Goal: Register for event/course

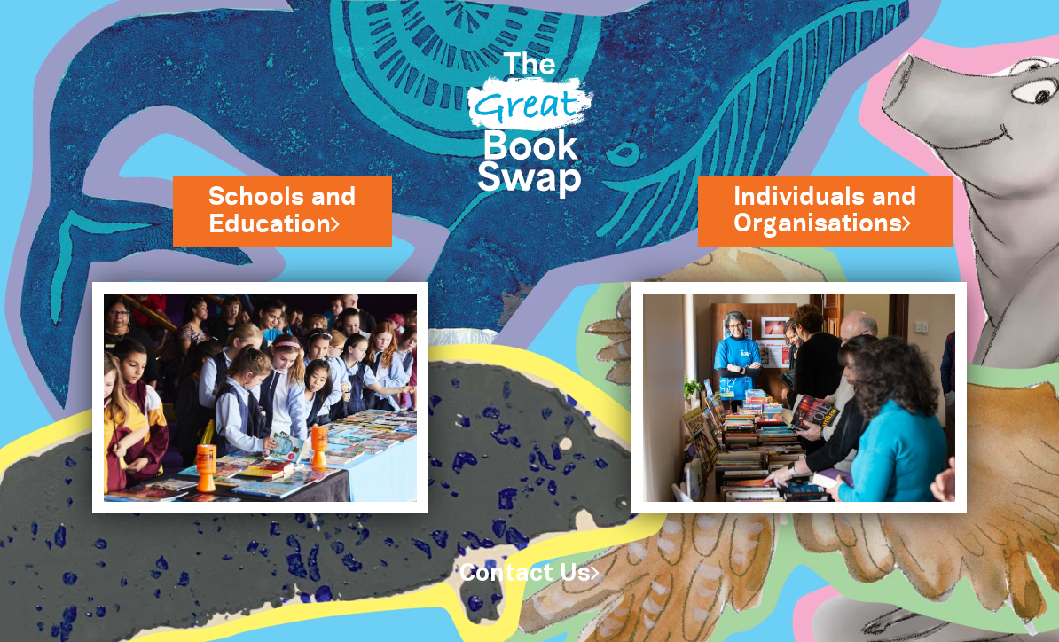
click at [356, 225] on link "Schools and Education" at bounding box center [282, 211] width 148 height 62
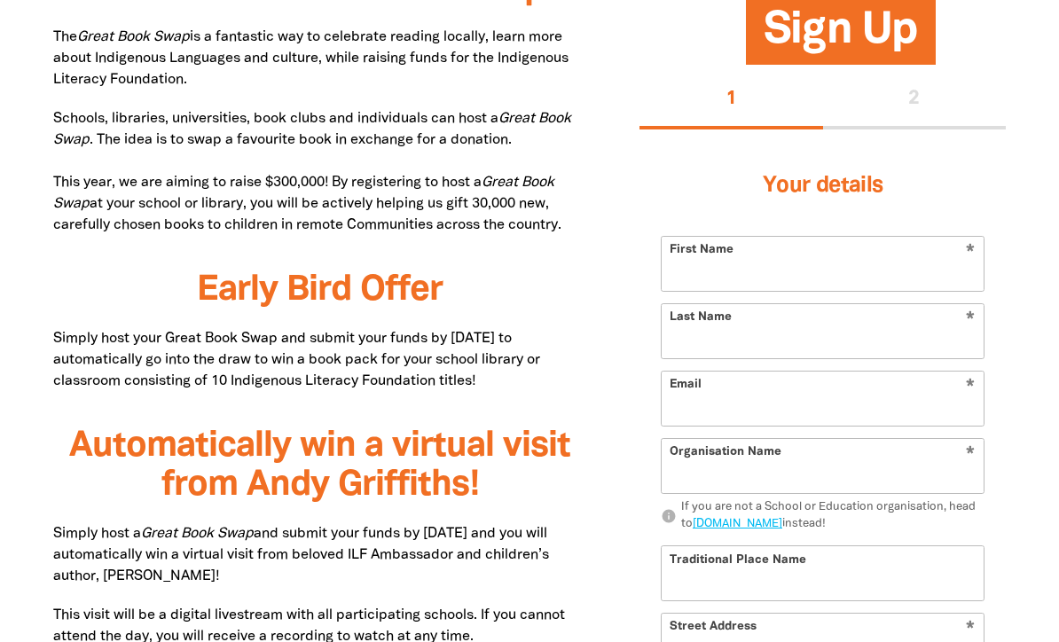
scroll to position [972, 0]
click at [754, 268] on input "First Name" at bounding box center [823, 266] width 322 height 54
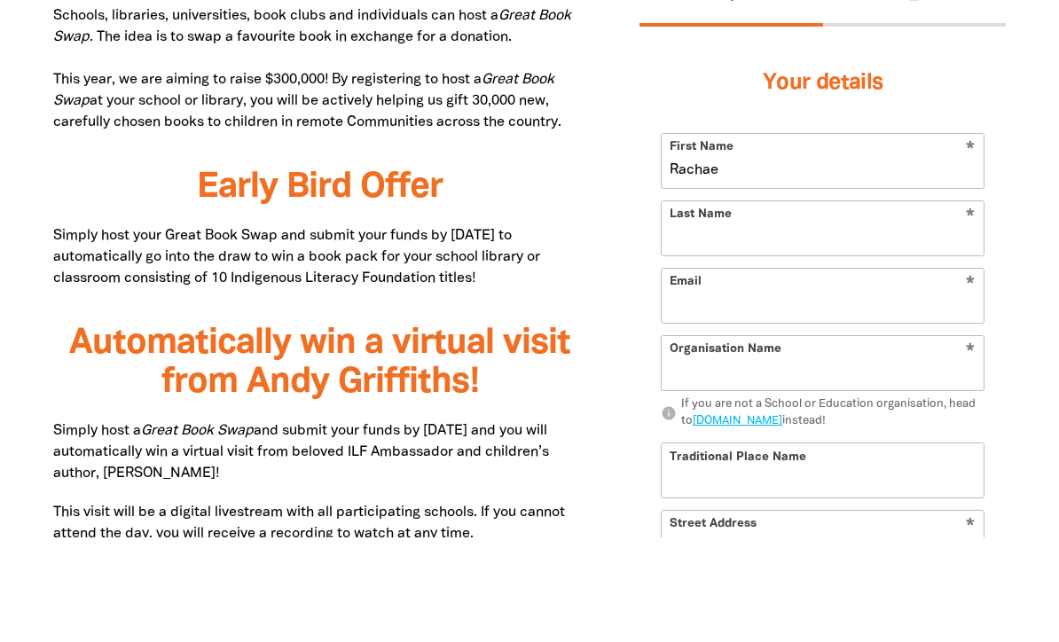
type input "Rachae"
click at [798, 306] on input "Last Name" at bounding box center [823, 333] width 322 height 54
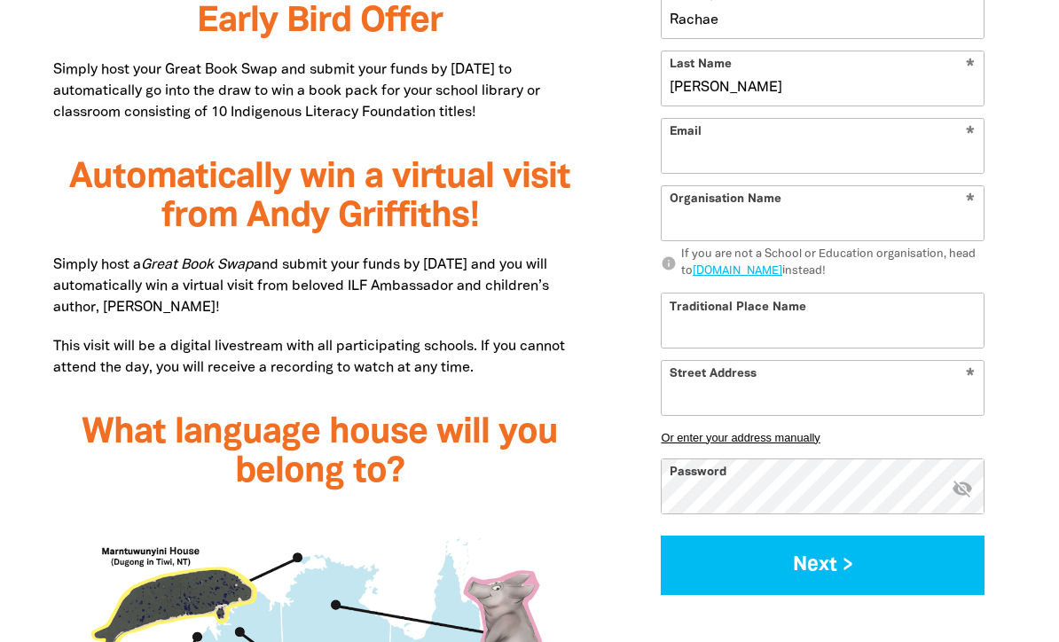
scroll to position [1242, 0]
type input "[PERSON_NAME]"
click at [733, 173] on input "Email" at bounding box center [823, 146] width 322 height 54
click at [762, 173] on input "Email" at bounding box center [823, 146] width 322 height 54
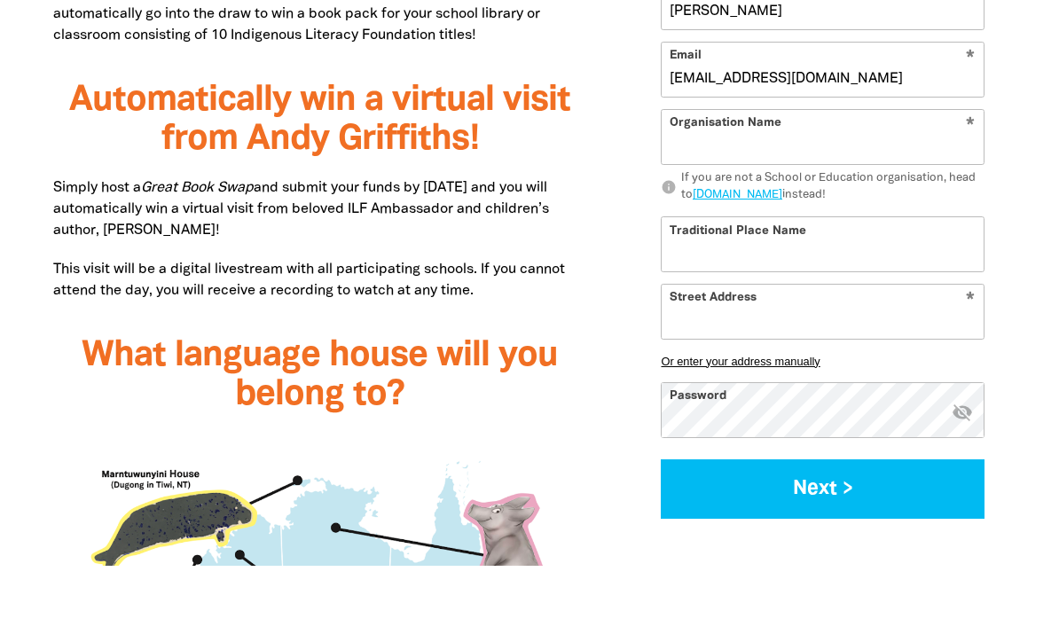
type input "[EMAIL_ADDRESS][DOMAIN_NAME]"
click at [909, 210] on input "Organisation Name" at bounding box center [823, 213] width 322 height 54
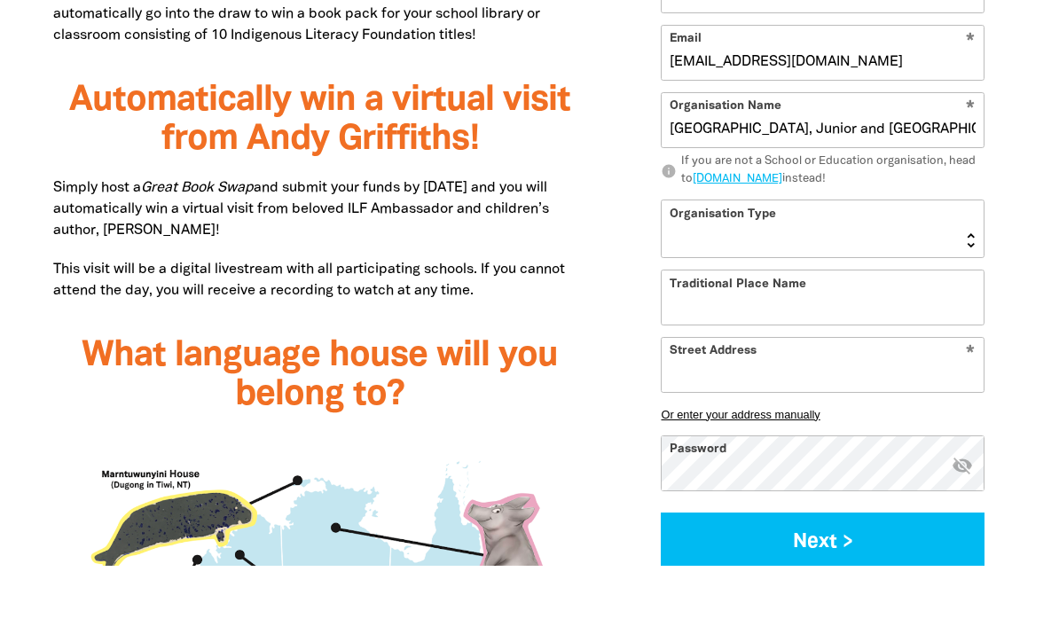
type input "[GEOGRAPHIC_DATA], Junior and [GEOGRAPHIC_DATA]"
click at [889, 278] on select "[GEOGRAPHIC_DATA] K-12 University or [GEOGRAPHIC_DATA]" at bounding box center [823, 306] width 322 height 57
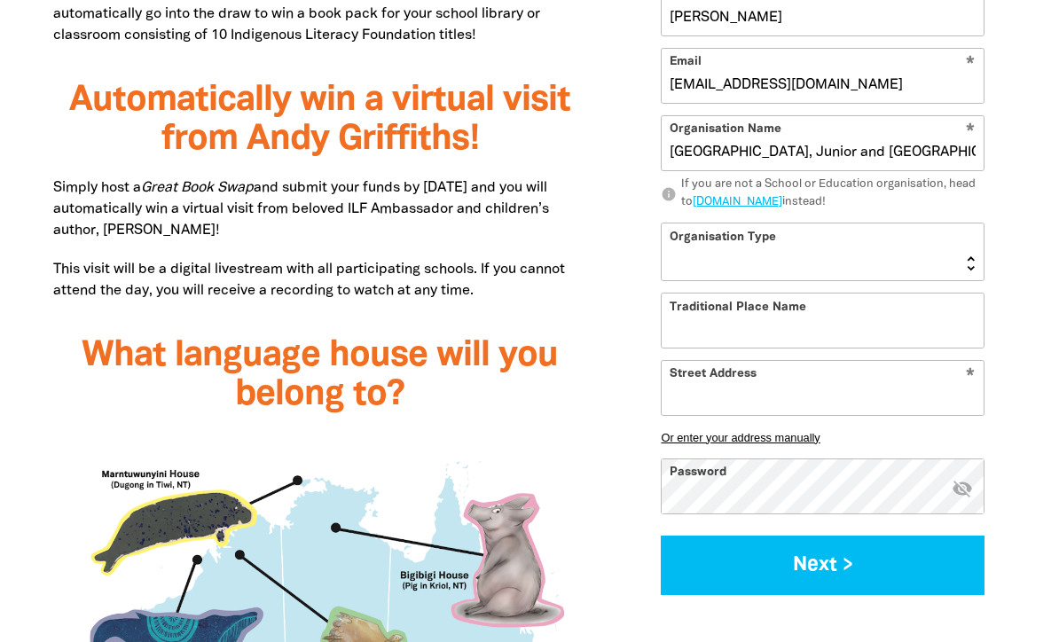
select select "primary-school"
click at [898, 348] on input "Traditional Place Name" at bounding box center [823, 321] width 322 height 54
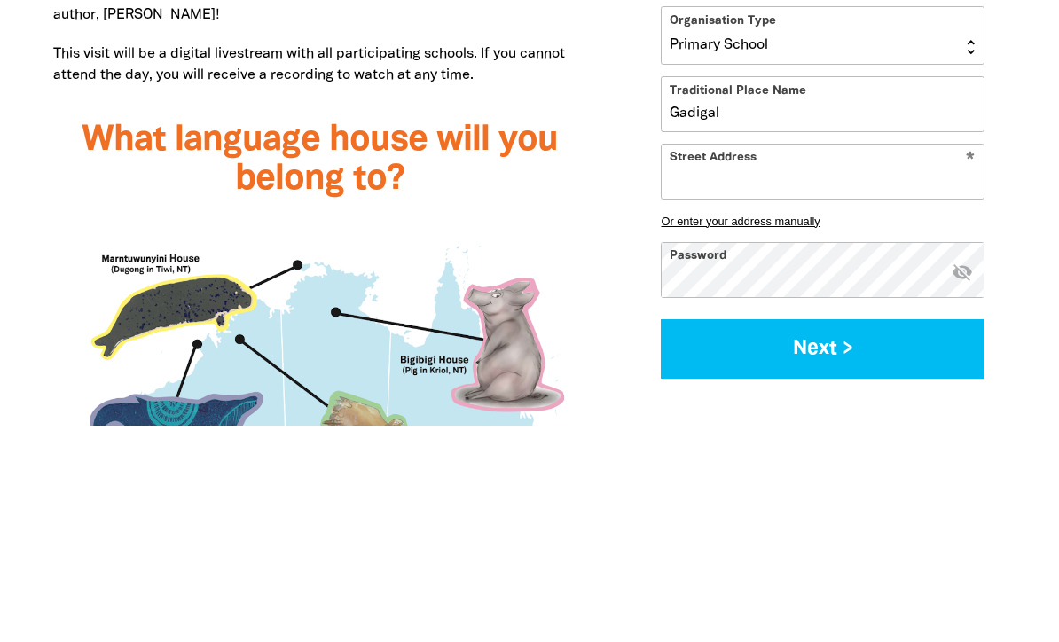
type input "Gadigal"
click at [900, 361] on input "Street Address" at bounding box center [823, 388] width 322 height 54
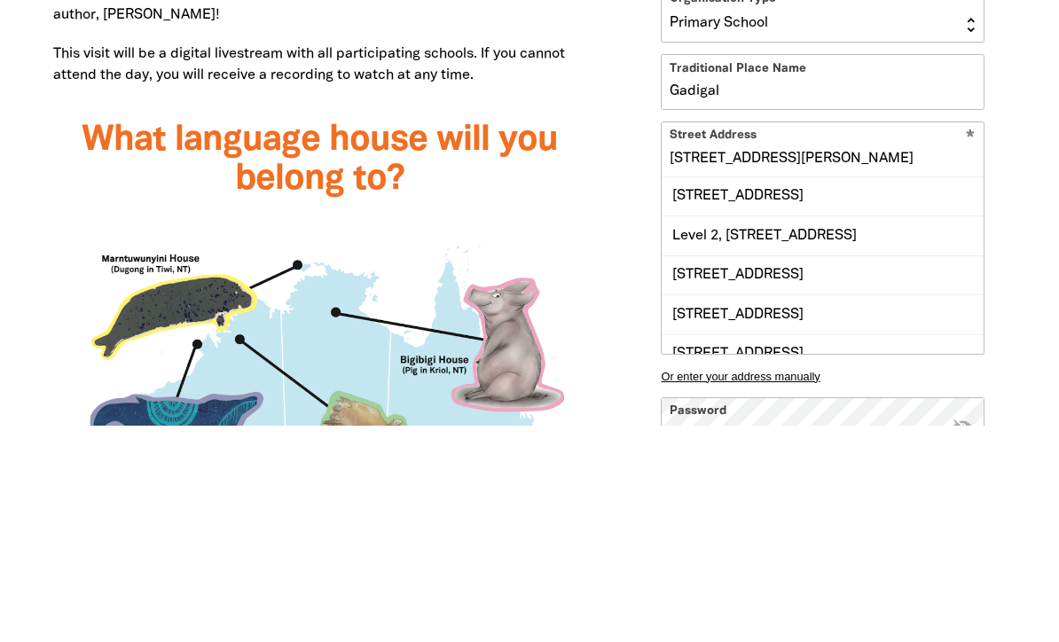
click at [858, 394] on div "[STREET_ADDRESS]" at bounding box center [823, 413] width 322 height 38
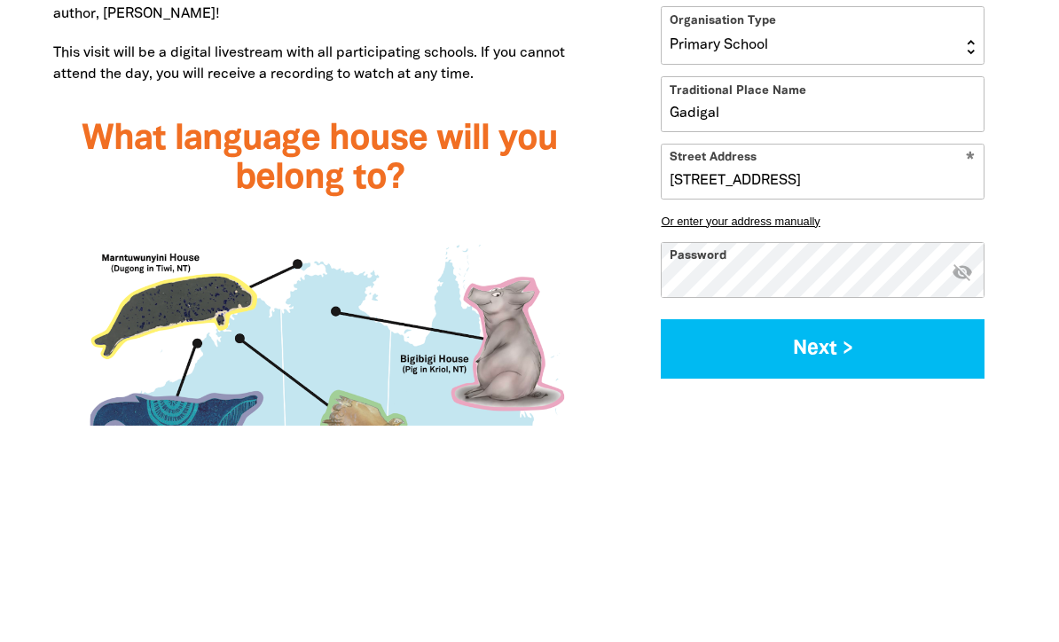
click at [725, 361] on input "[STREET_ADDRESS]" at bounding box center [823, 388] width 322 height 54
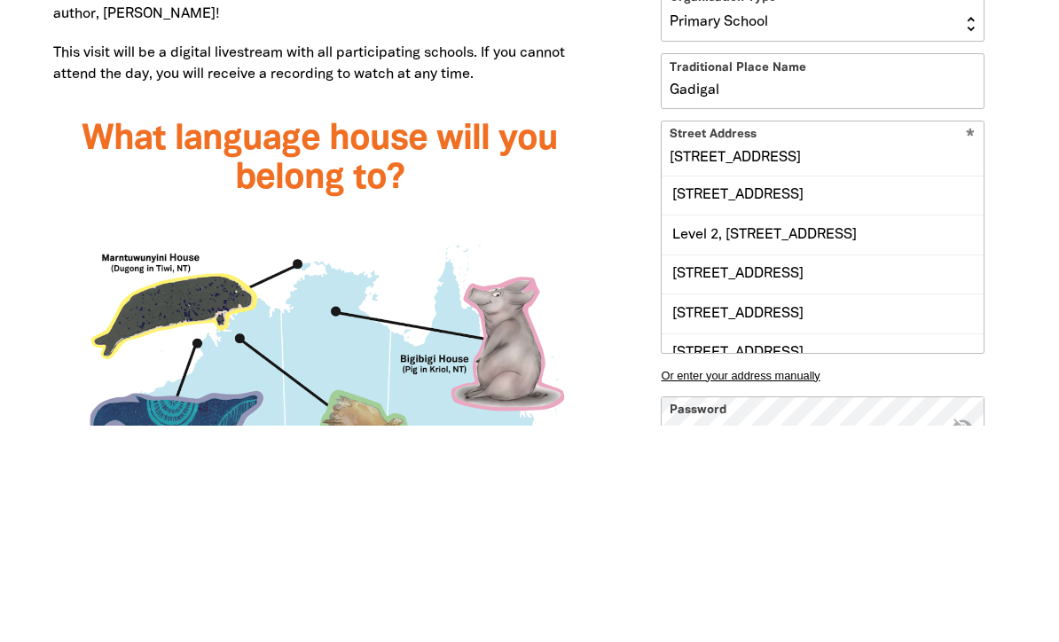
type input "[STREET_ADDRESS]"
click at [1037, 215] on div "What is the Great Book Swap? The Great Book Swap is a fantastic way to celebrat…" at bounding box center [529, 607] width 1059 height 1928
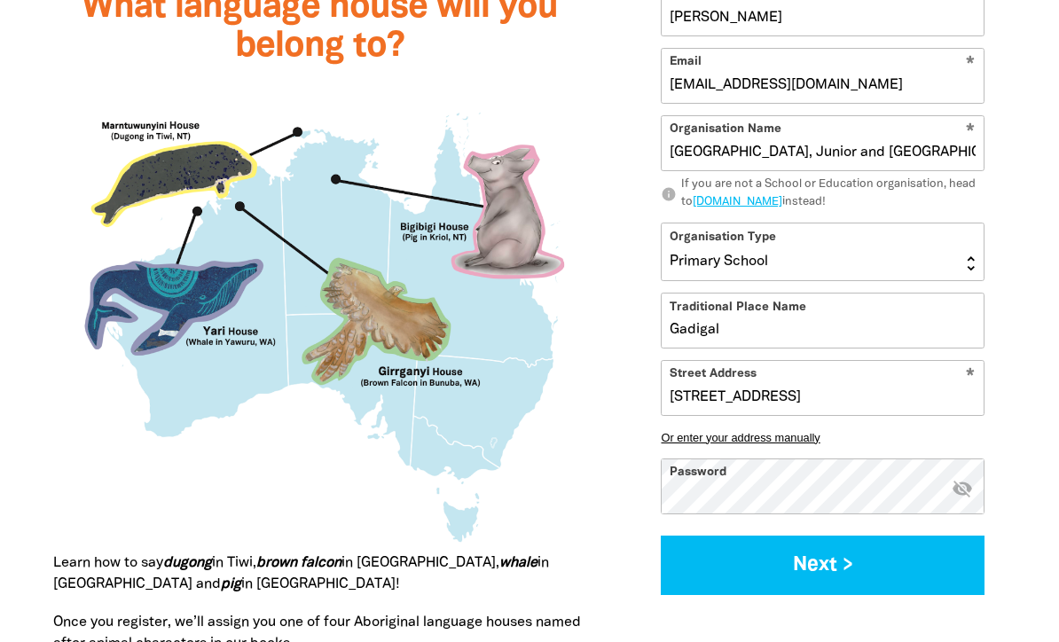
scroll to position [1671, 0]
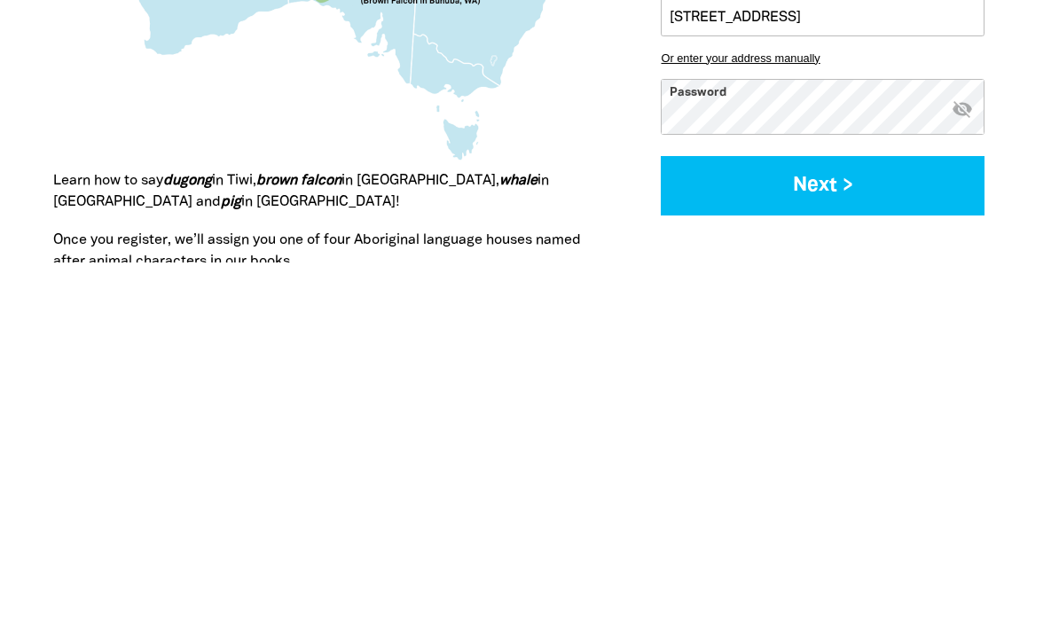
click at [922, 536] on button "Next >" at bounding box center [823, 565] width 324 height 59
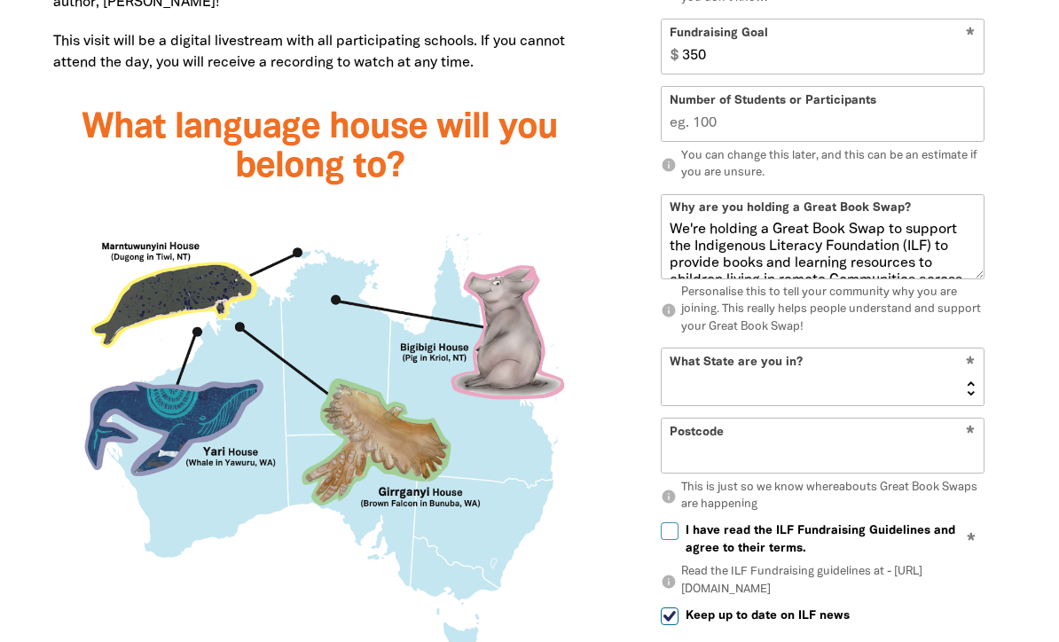
scroll to position [1477, 0]
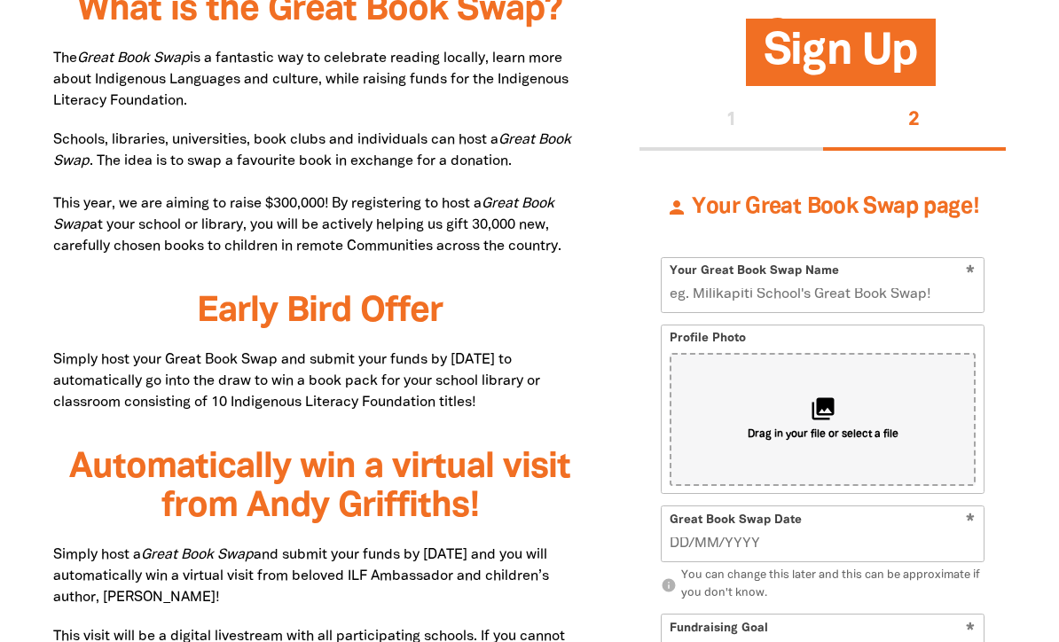
click at [717, 306] on input "Your Great Book Swap Name" at bounding box center [823, 286] width 322 height 54
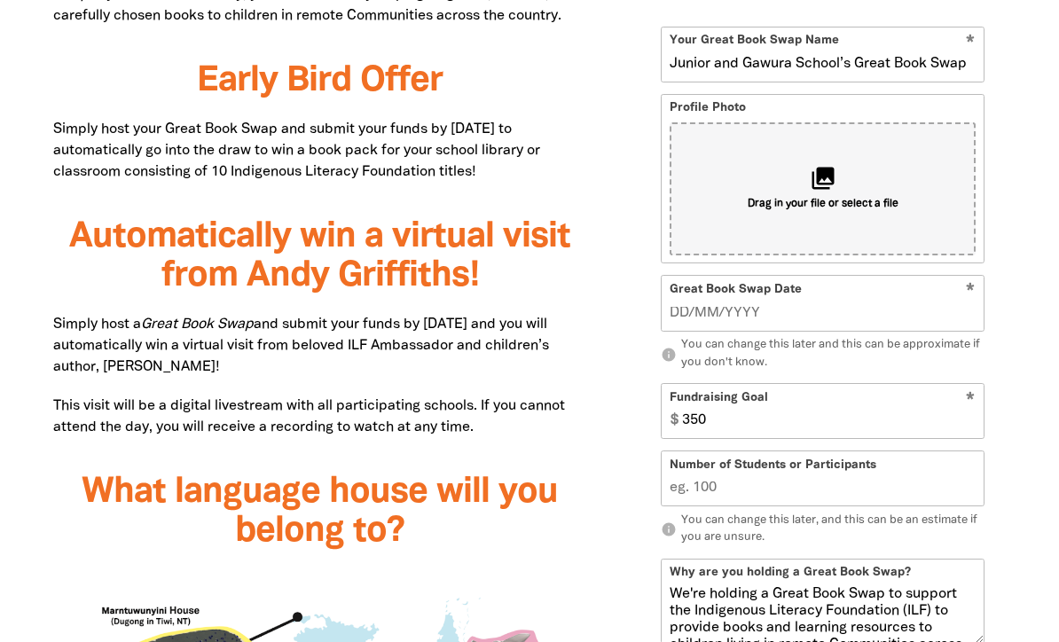
scroll to position [1187, 0]
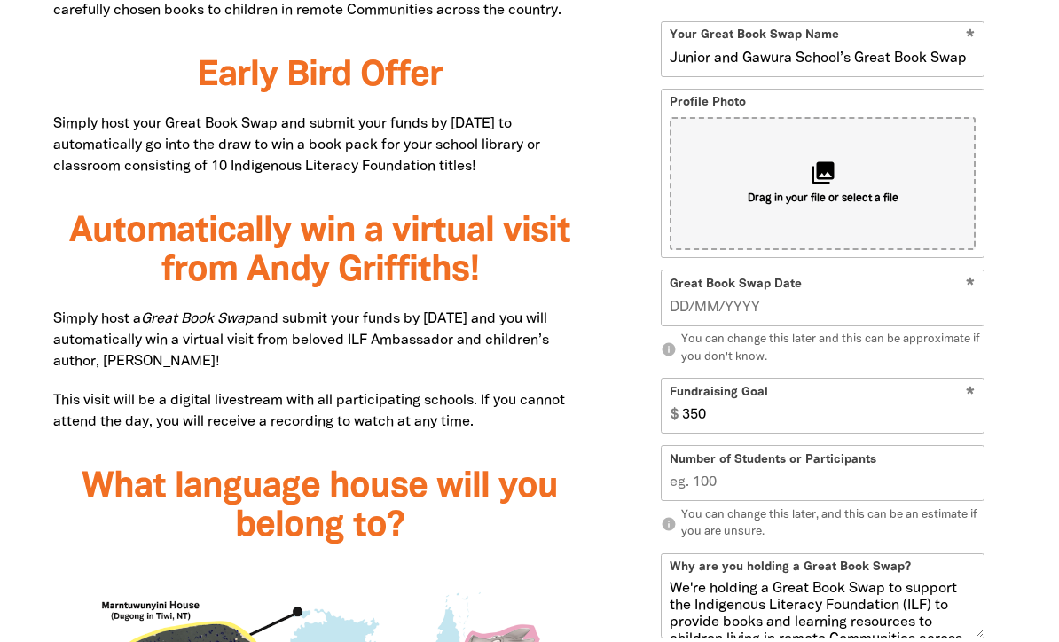
type input "Junior and Gawura School’s Great Book Swap"
click at [771, 318] on input "Great Book Swap Date" at bounding box center [823, 309] width 306 height 20
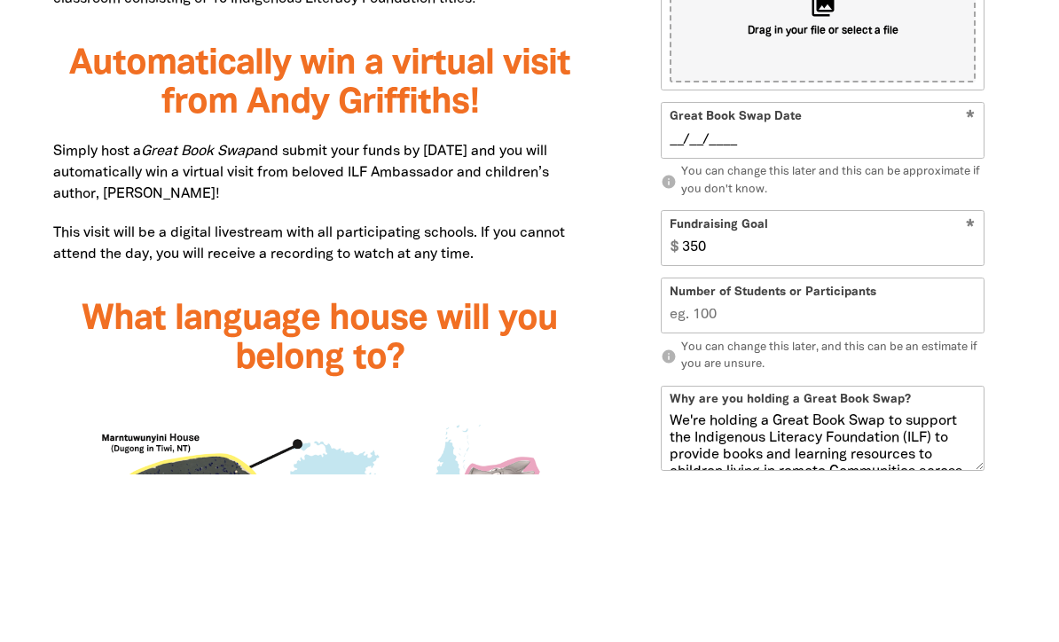
scroll to position [1356, 0]
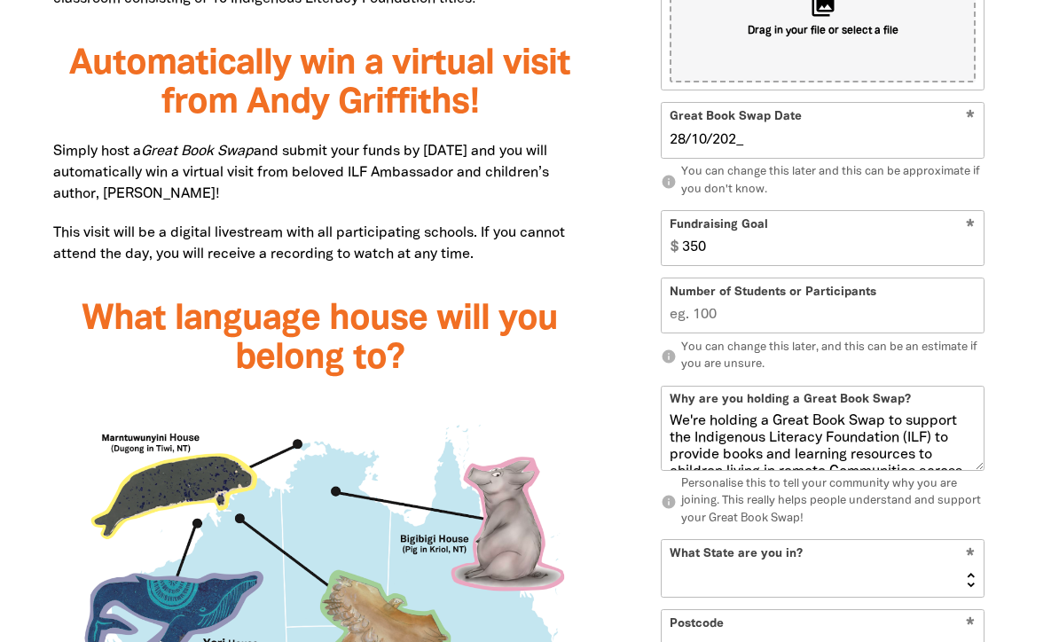
type input "[DATE]"
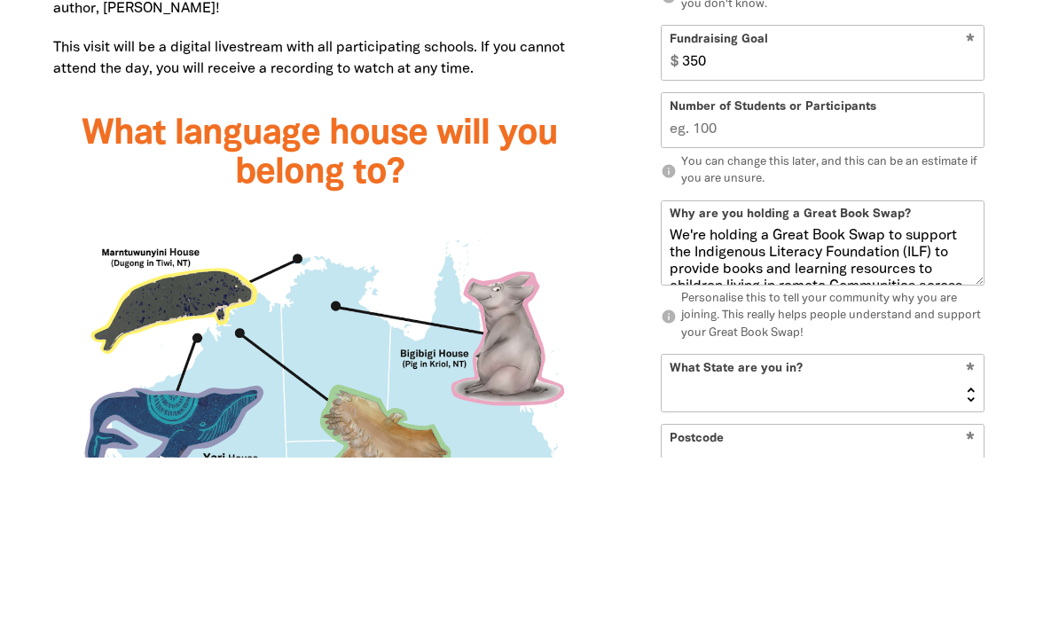
click at [714, 279] on input "Number of Students or Participants" at bounding box center [823, 306] width 322 height 54
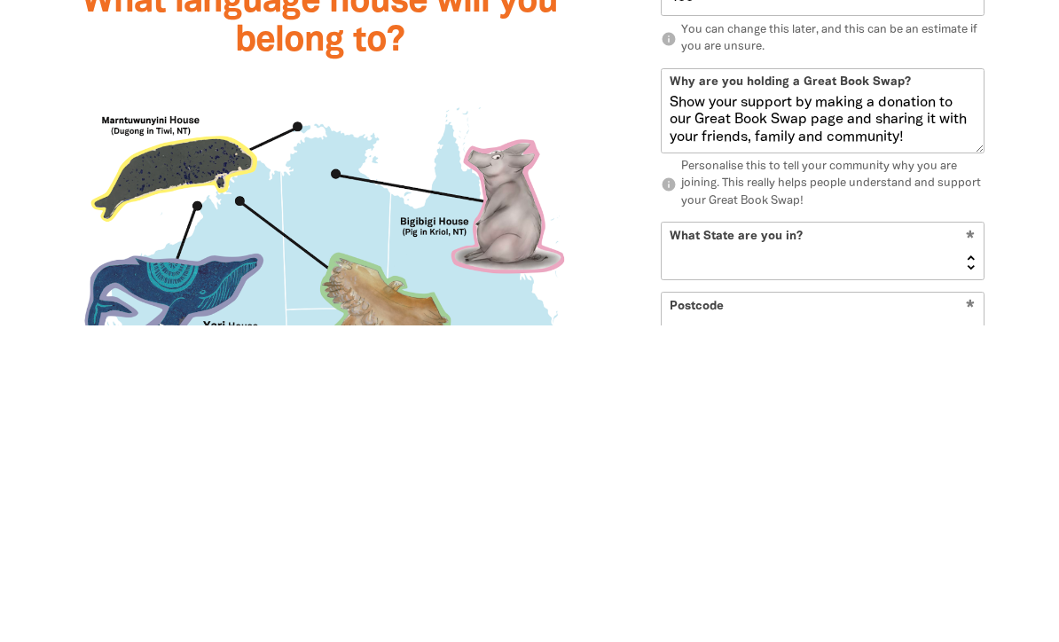
scroll to position [221, 0]
type input "400"
click at [916, 541] on select "[GEOGRAPHIC_DATA] [GEOGRAPHIC_DATA] QLD [GEOGRAPHIC_DATA] [GEOGRAPHIC_DATA] SA …" at bounding box center [823, 569] width 322 height 57
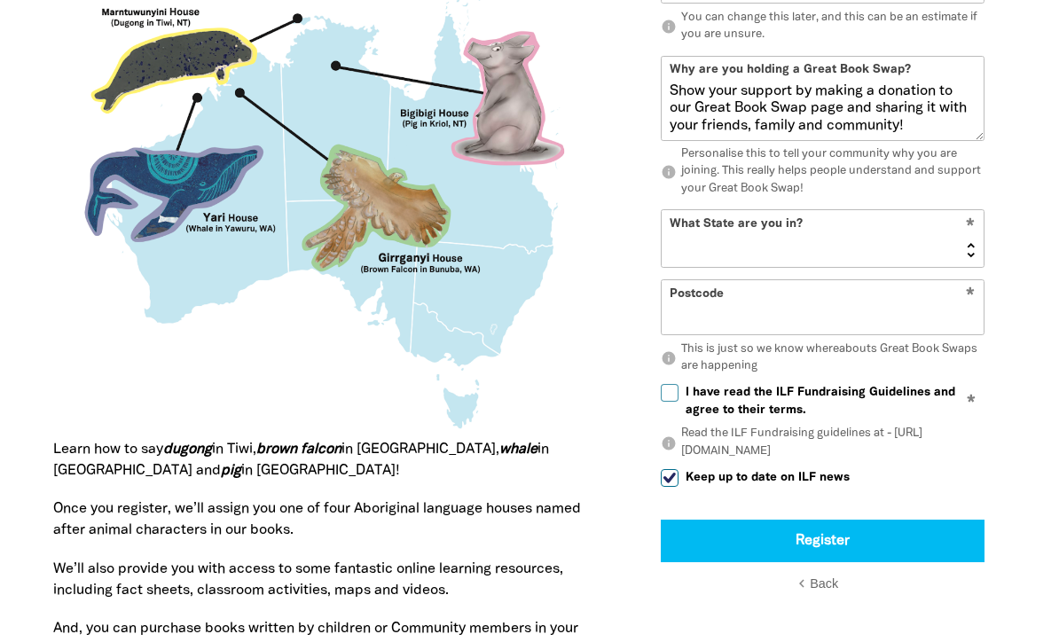
select select "[GEOGRAPHIC_DATA]"
click at [788, 334] on input "Postcode" at bounding box center [823, 307] width 322 height 54
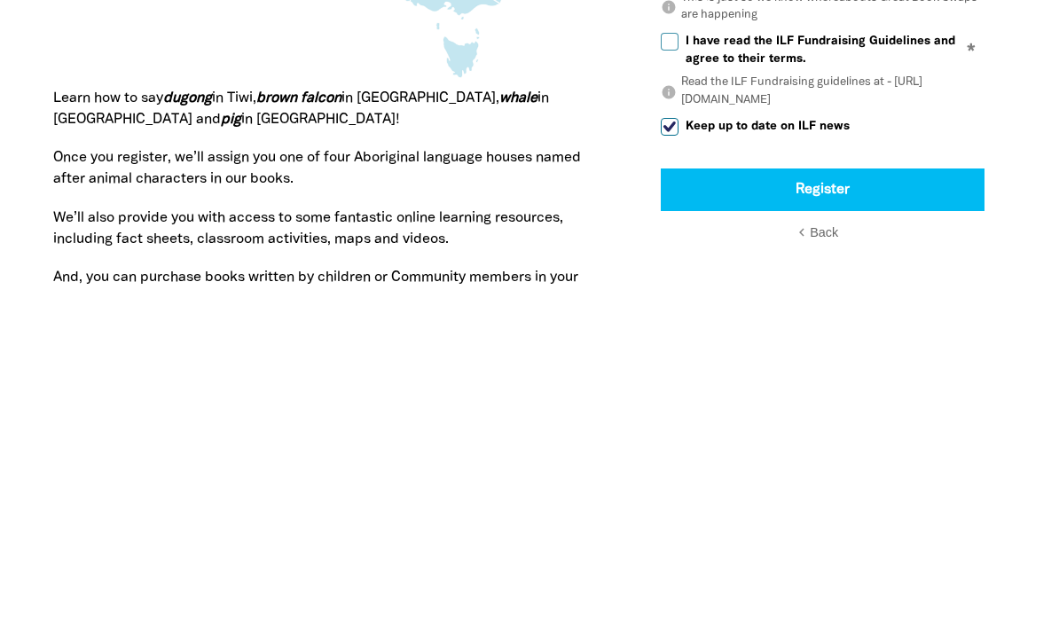
type input "2000"
click at [670, 385] on input "I have read the ILF Fundraising Guidelines and agree to their terms." at bounding box center [670, 394] width 18 height 18
checkbox input "true"
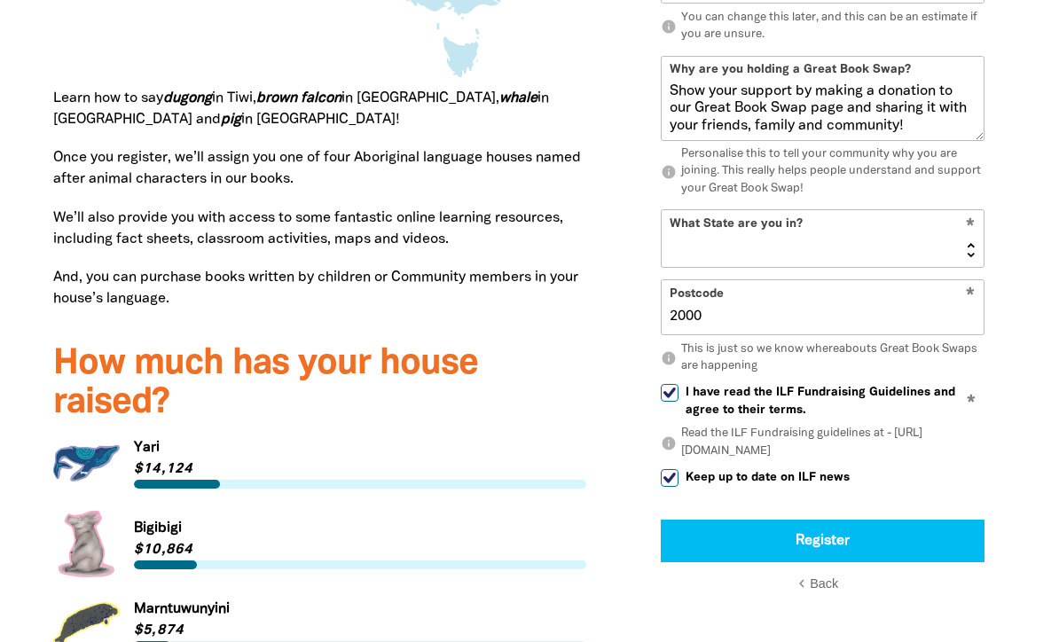
click at [720, 140] on textarea "We're holding a Great Book Swap to support the Indigenous Literacy Foundation (…" at bounding box center [823, 111] width 322 height 57
click at [736, 140] on textarea "We're holding a Great Book Swap to support the Indigenous Literacy Foundation (…" at bounding box center [823, 111] width 322 height 57
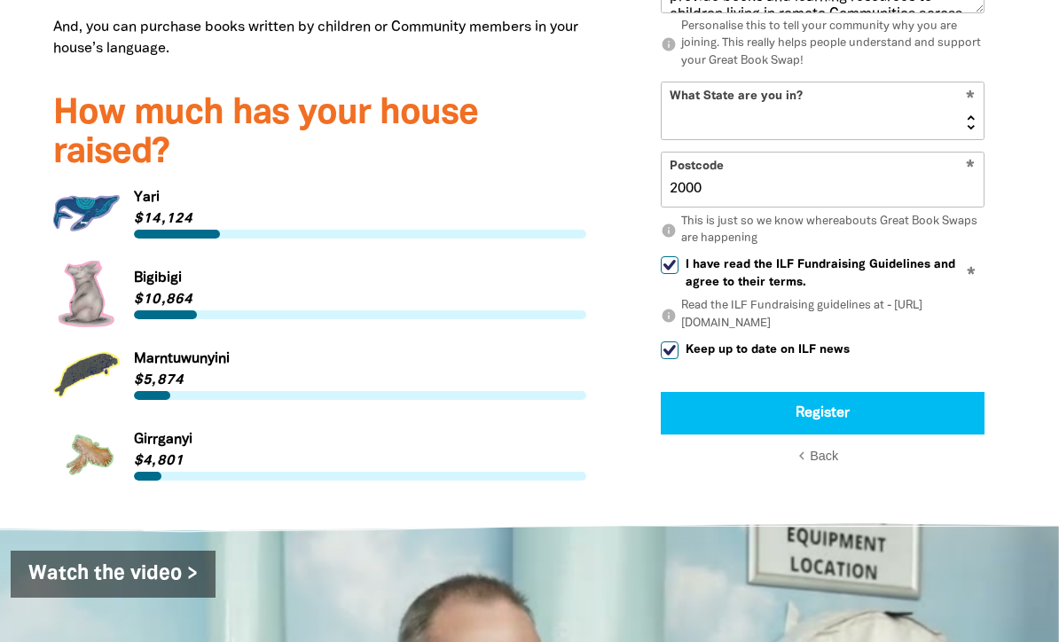
scroll to position [2383, 0]
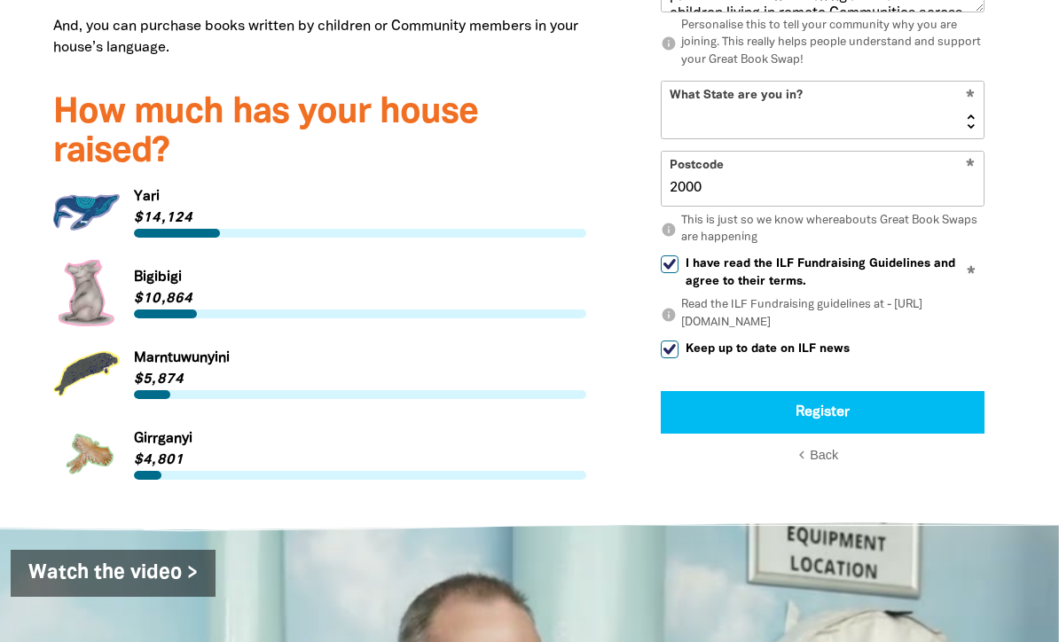
click at [928, 392] on button "Register" at bounding box center [823, 413] width 324 height 43
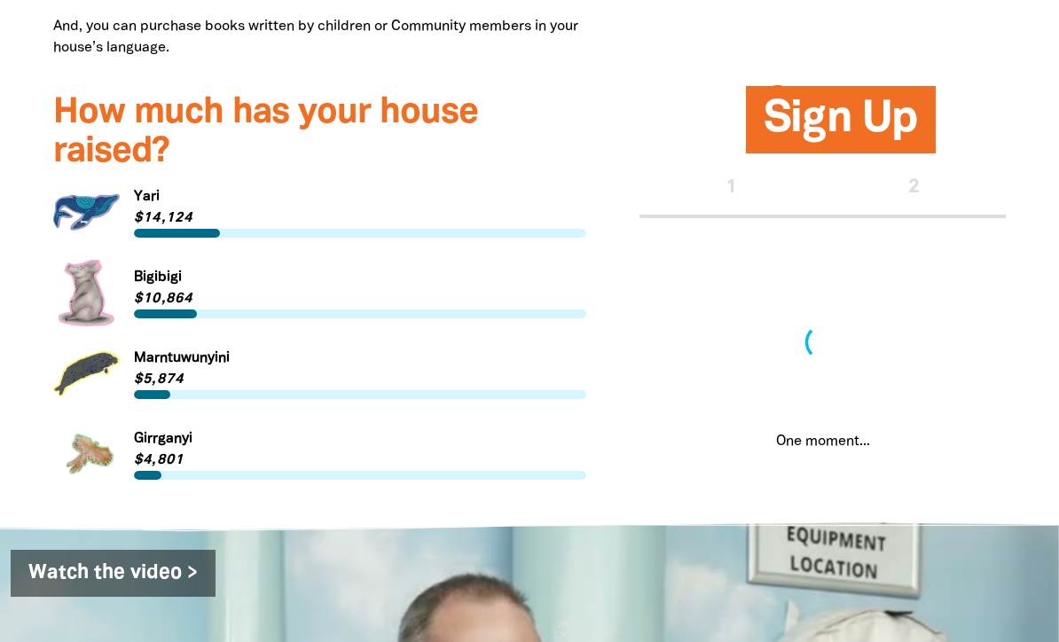
scroll to position [2384, 0]
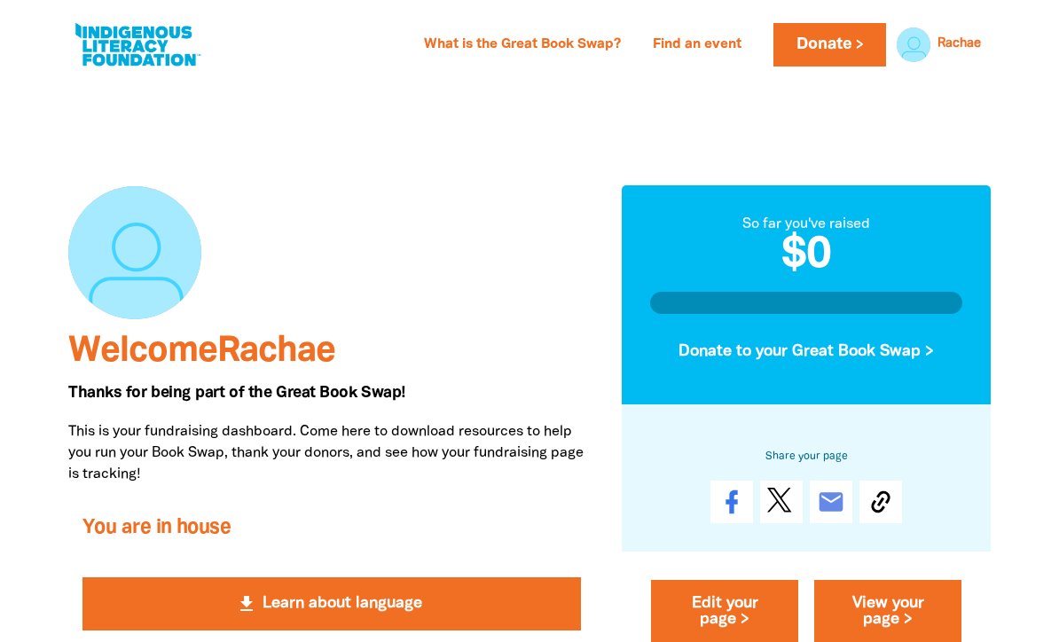
click at [968, 44] on link "Rachae" at bounding box center [958, 44] width 43 height 12
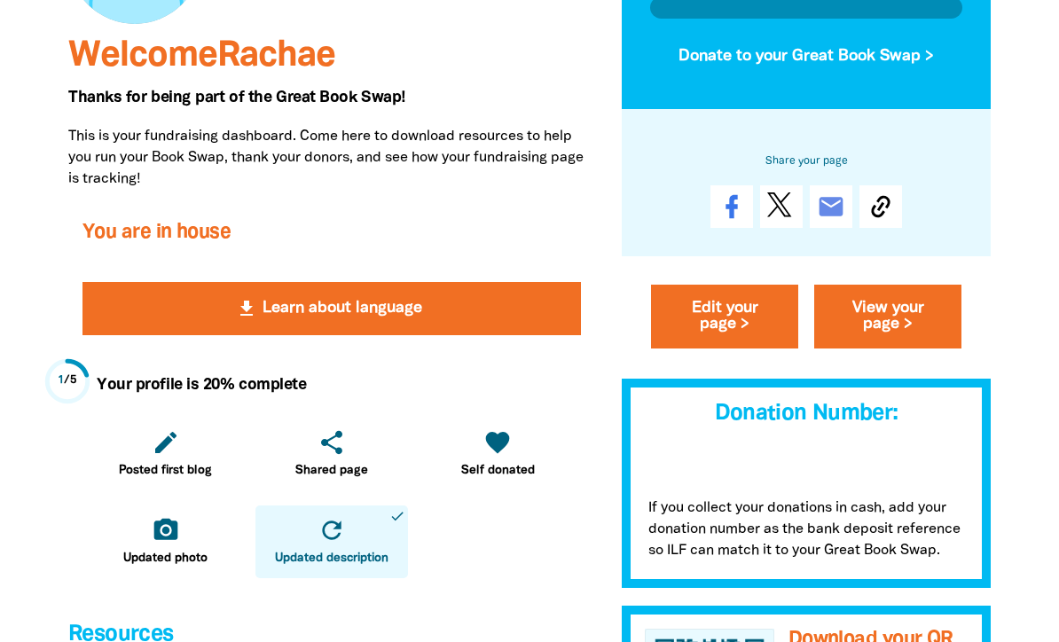
scroll to position [262, 0]
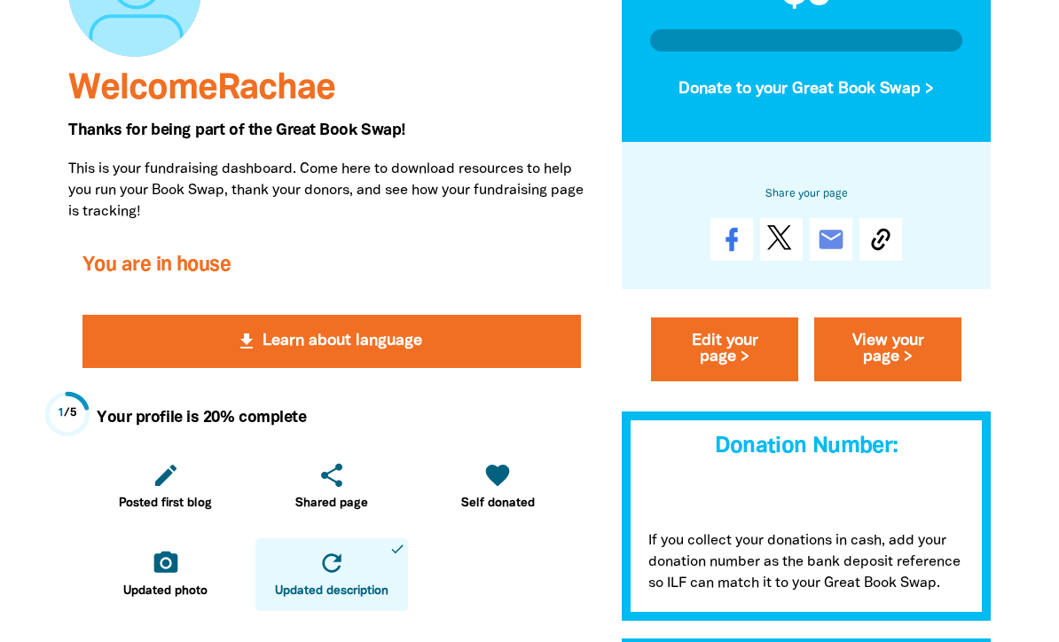
click at [901, 363] on link "View your page >" at bounding box center [887, 349] width 147 height 64
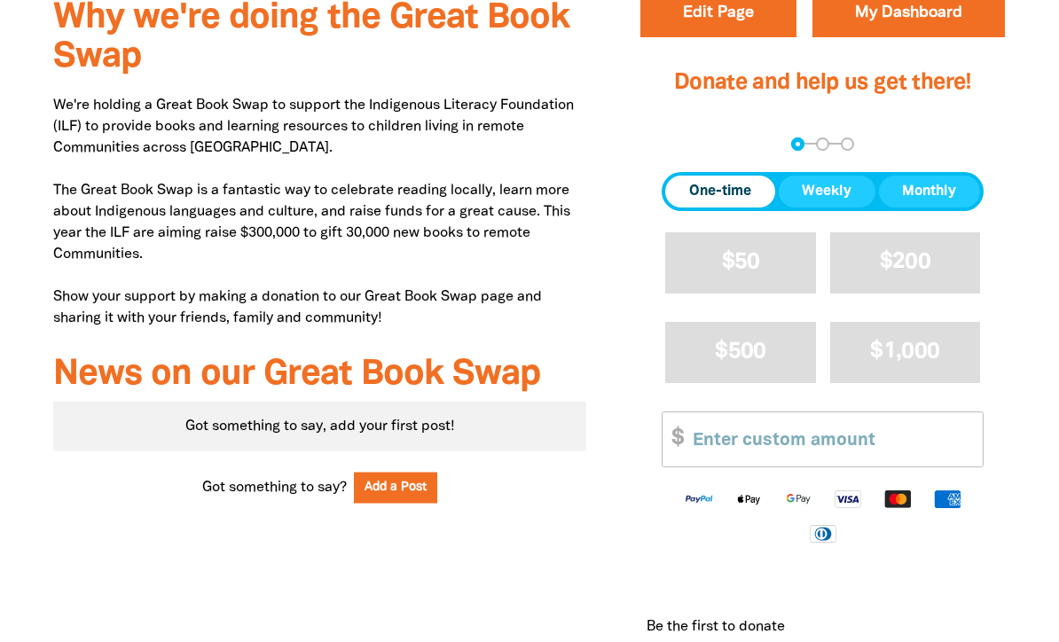
scroll to position [671, 0]
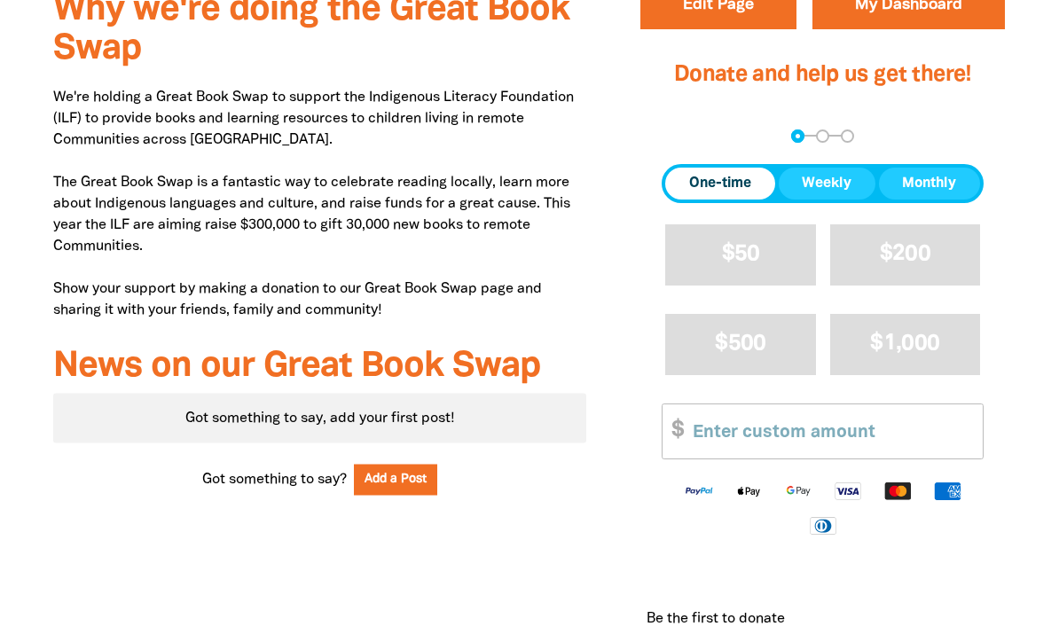
click at [740, 195] on span "One-time" at bounding box center [720, 184] width 62 height 21
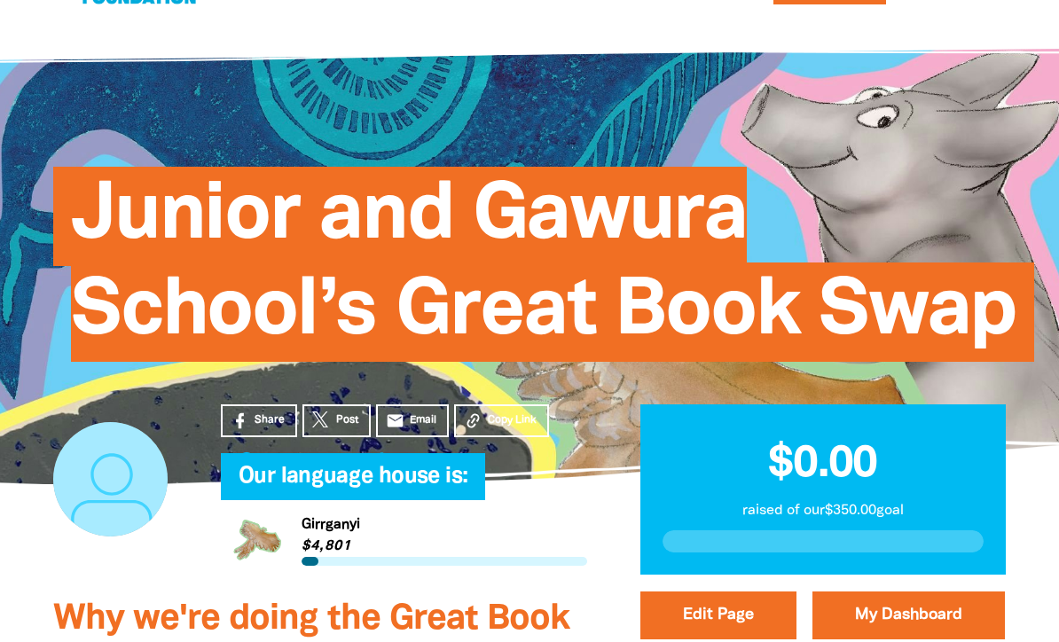
scroll to position [0, 0]
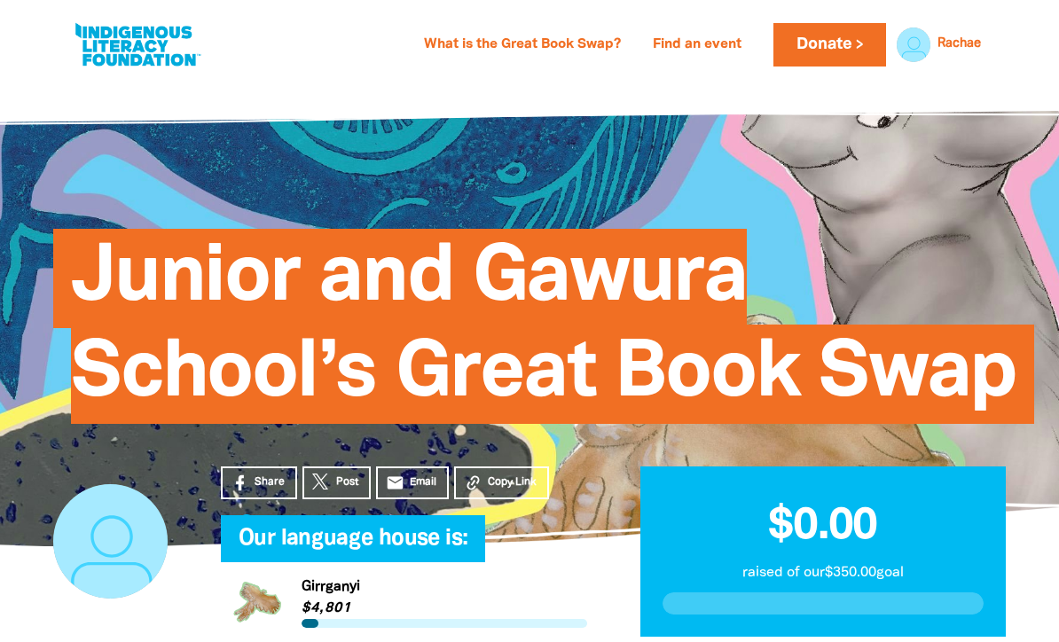
click at [121, 51] on link at bounding box center [137, 45] width 133 height 54
select select "primary-school"
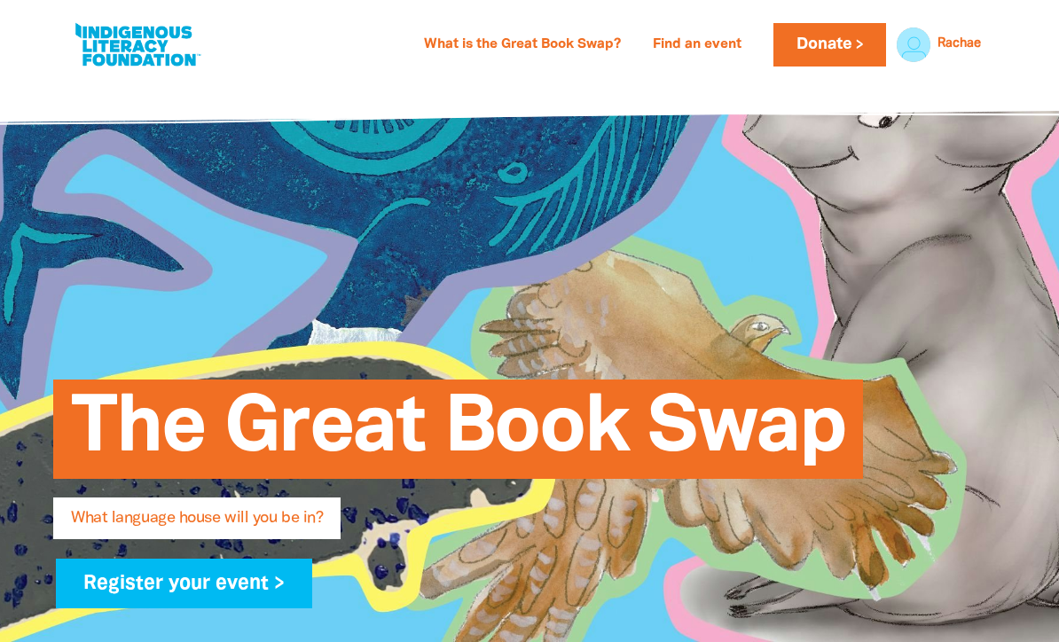
click at [133, 36] on link at bounding box center [137, 45] width 133 height 54
